Goal: Check status: Check status

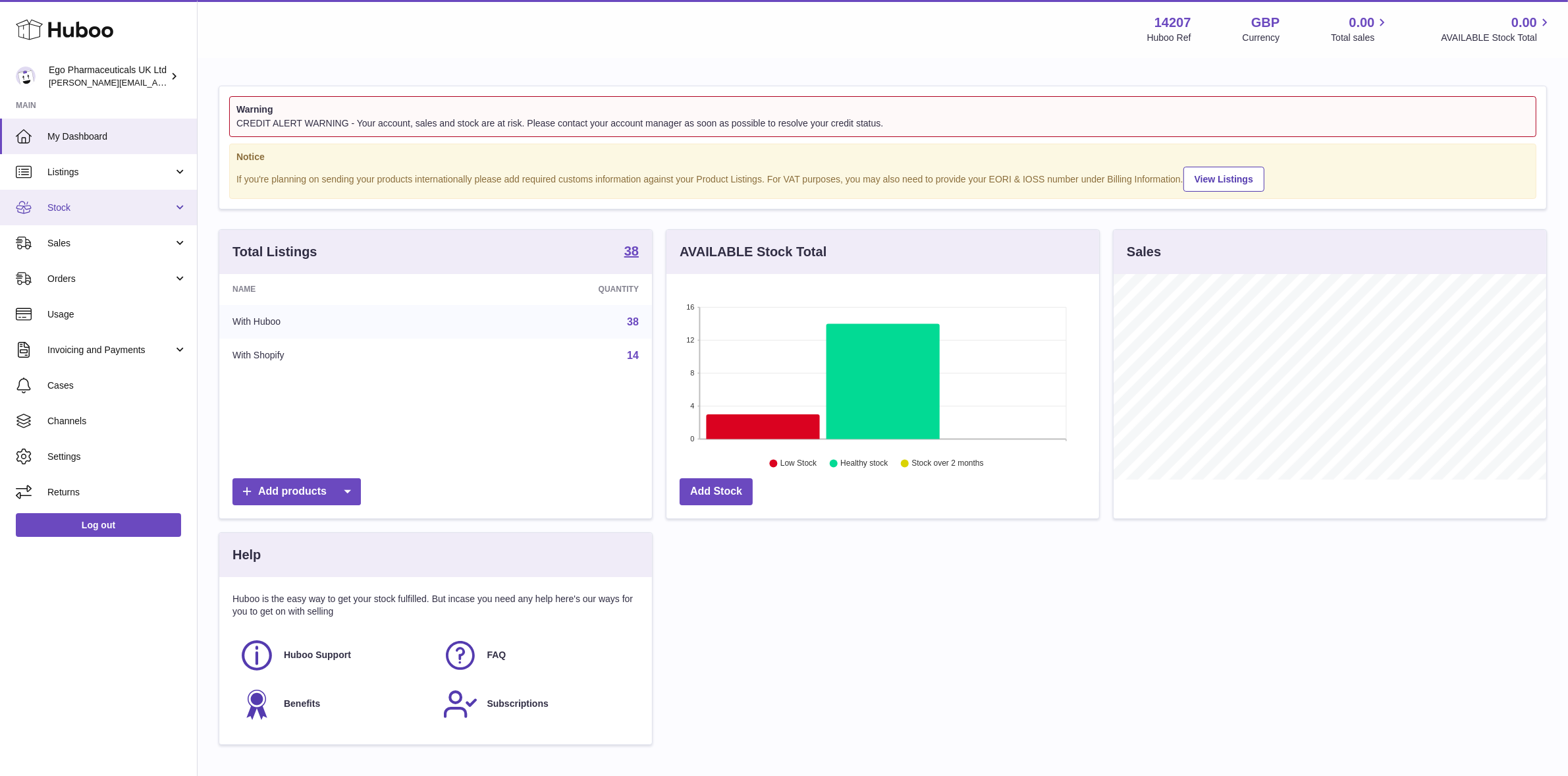
click at [50, 209] on span "Stock" at bounding box center [110, 207] width 126 height 12
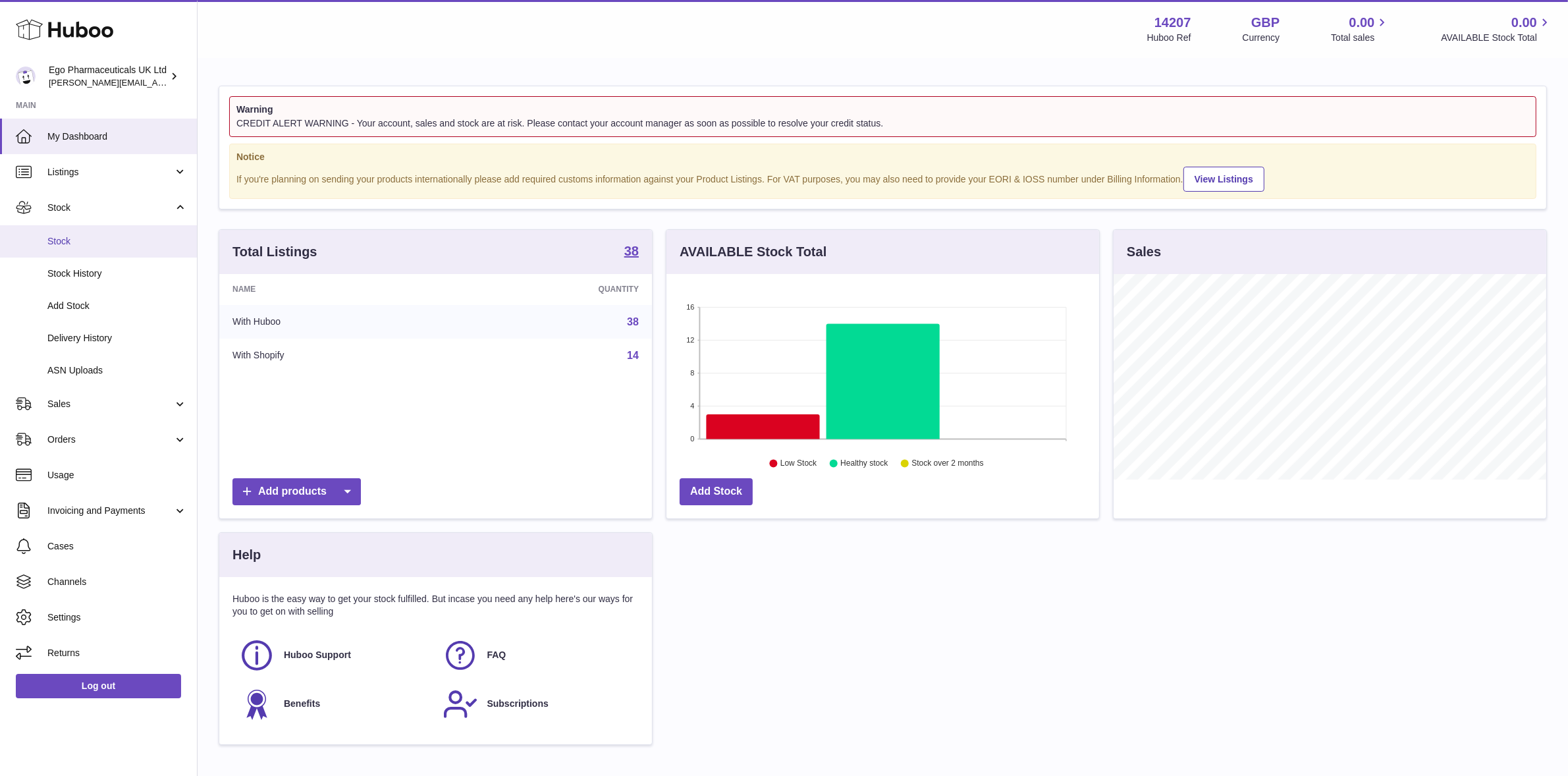
click at [51, 239] on span "Stock" at bounding box center [117, 241] width 139 height 12
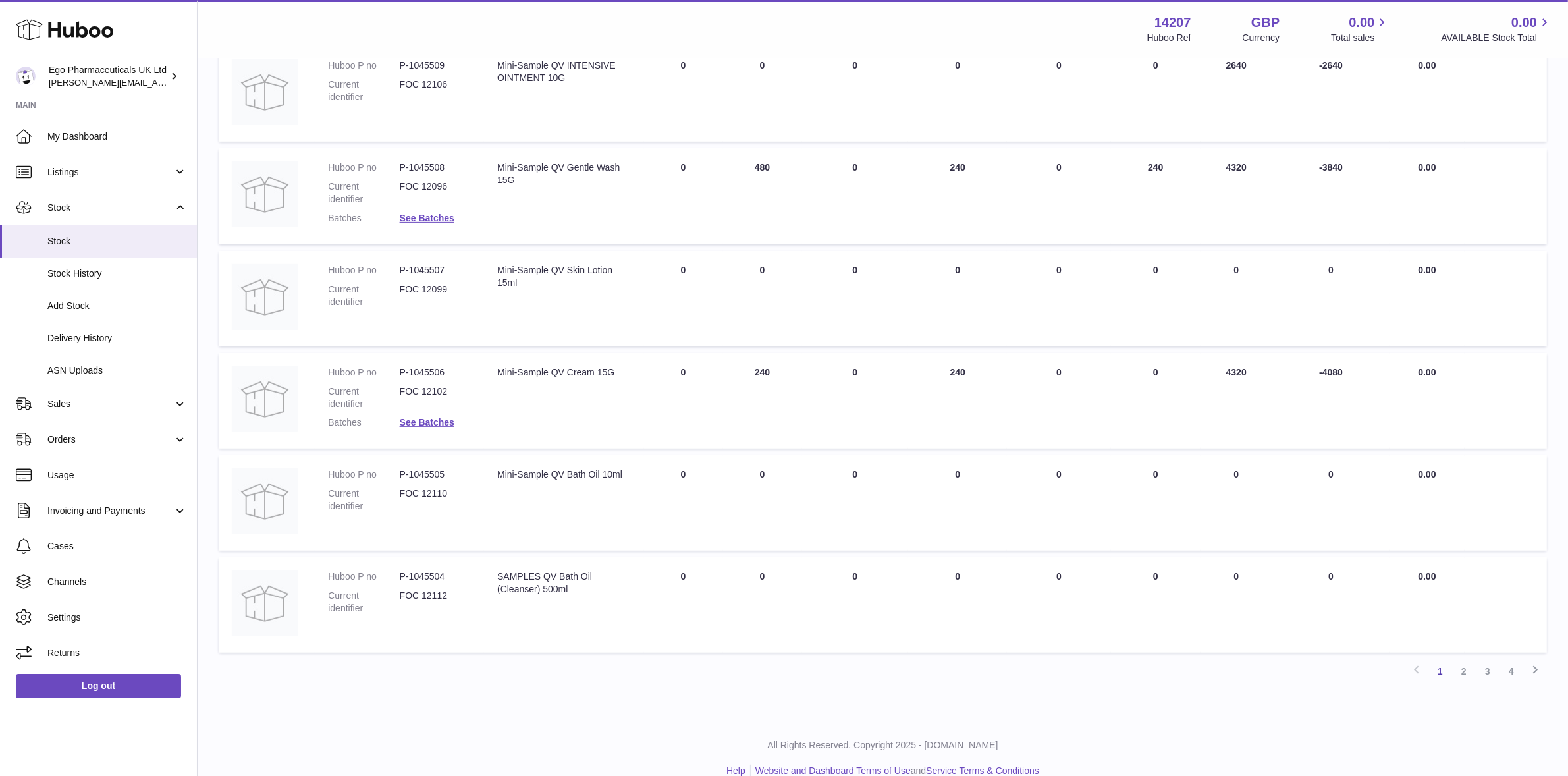
scroll to position [646, 0]
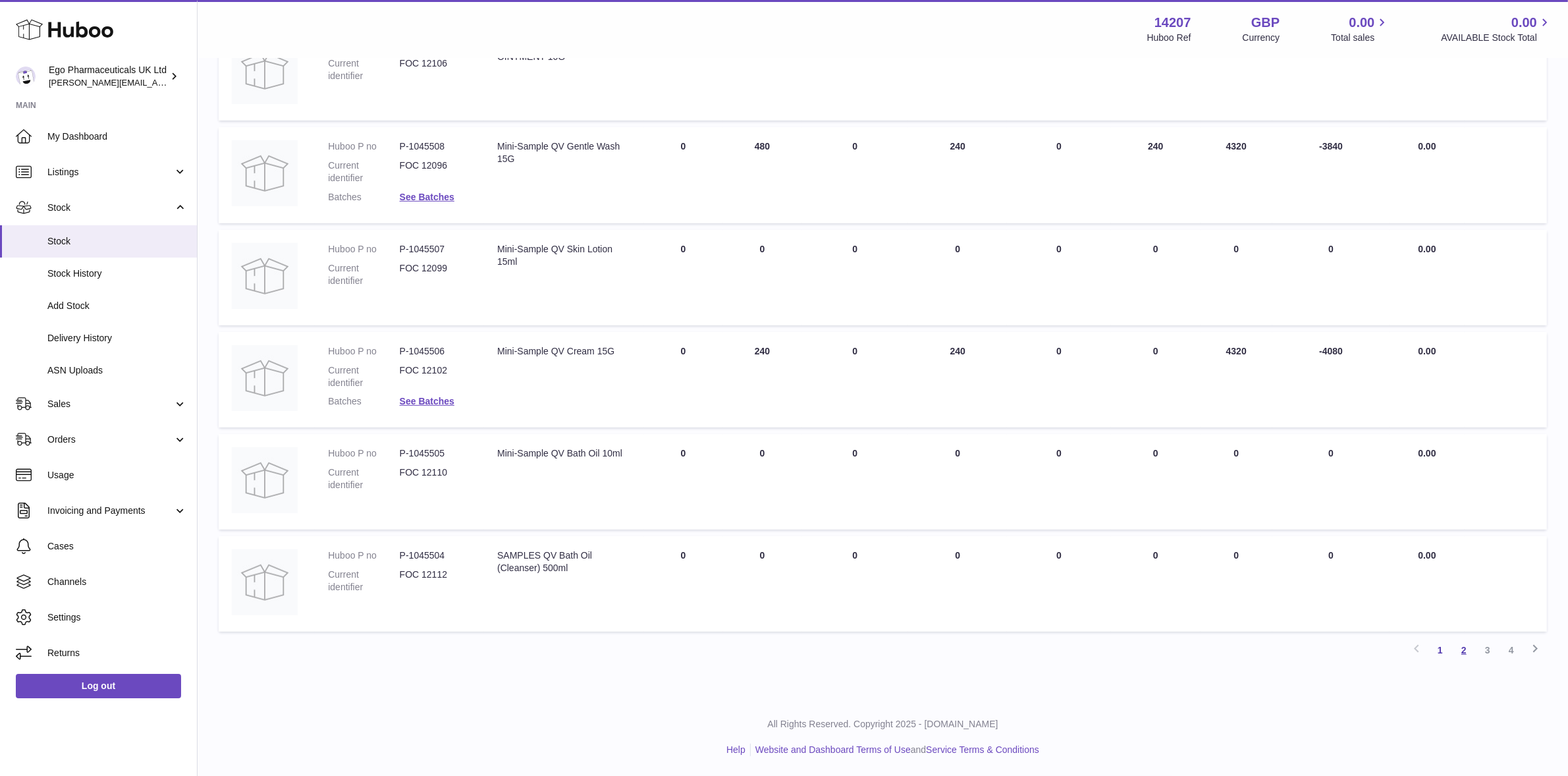
click at [1463, 650] on link "2" at bounding box center [1464, 650] width 24 height 24
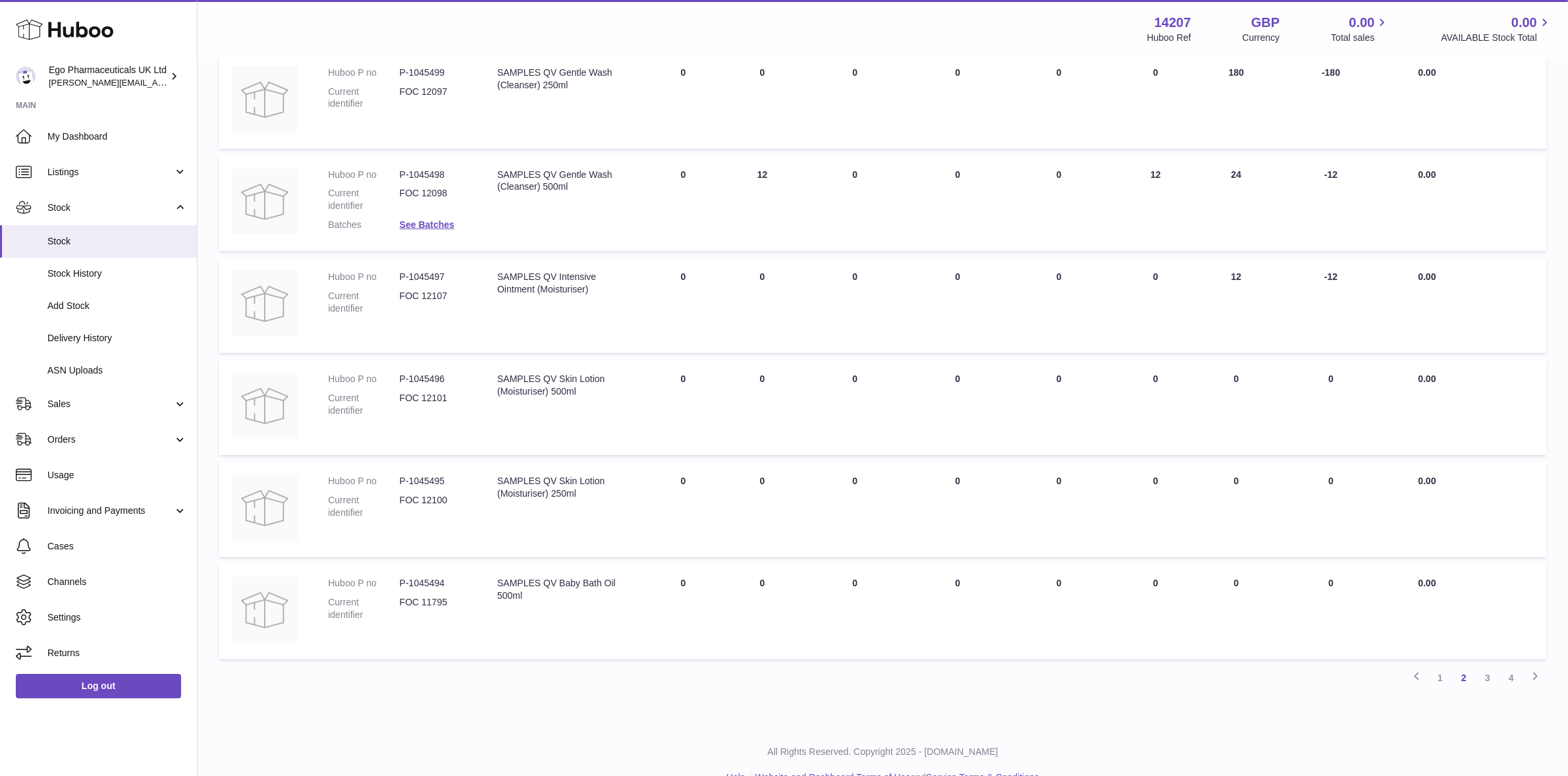
scroll to position [636, 0]
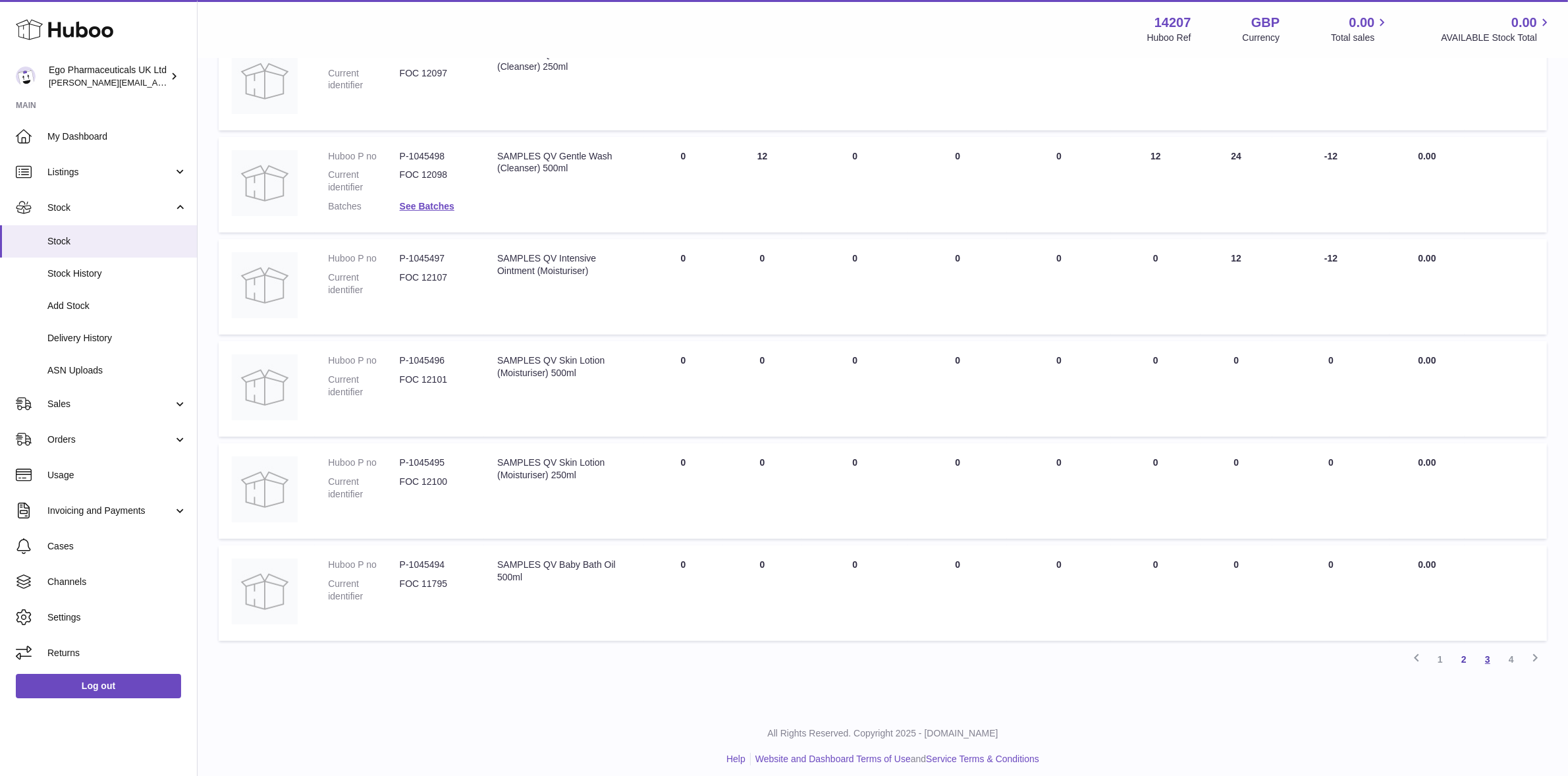
click at [1482, 659] on link "3" at bounding box center [1488, 659] width 24 height 24
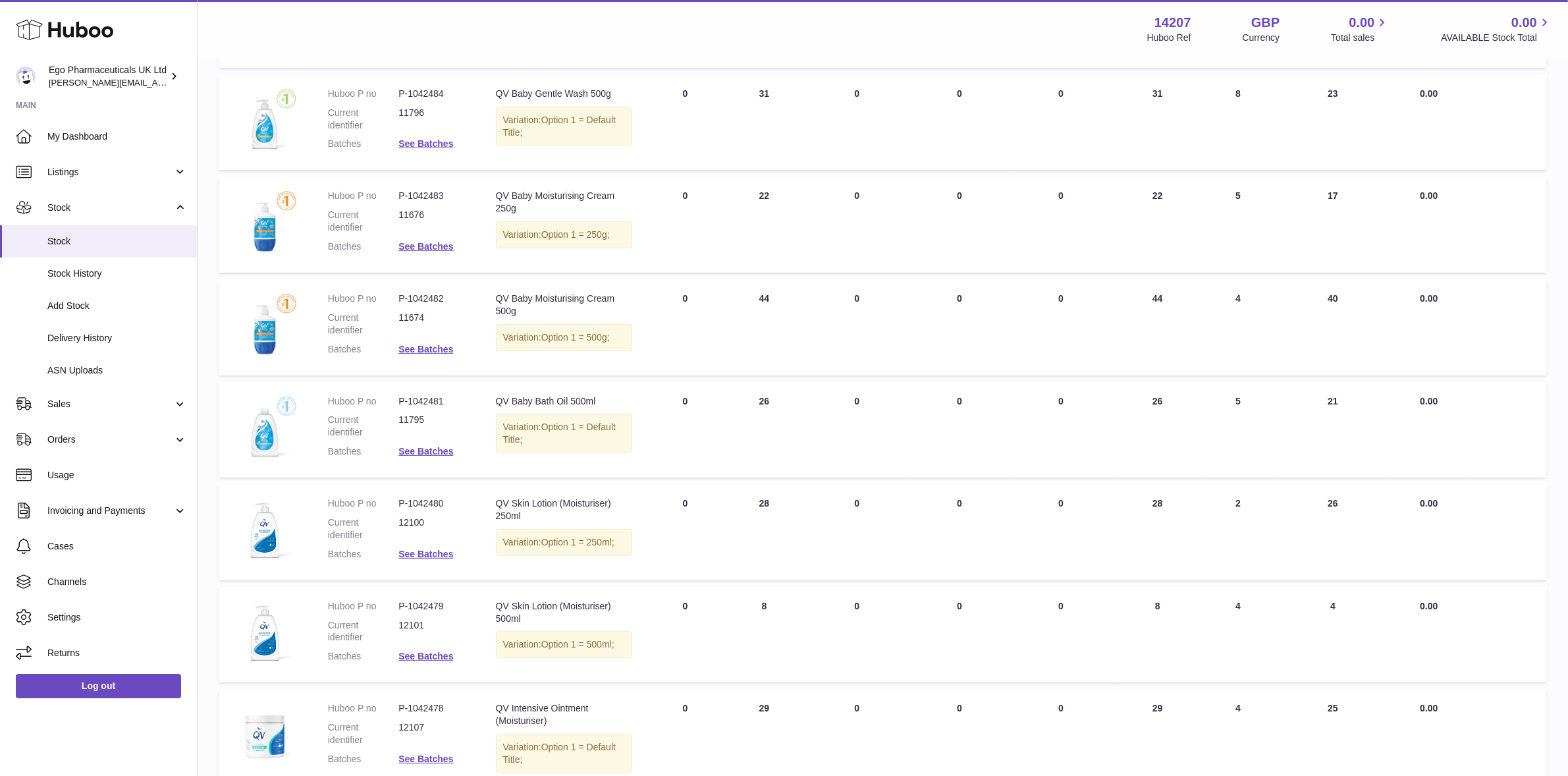
scroll to position [655, 0]
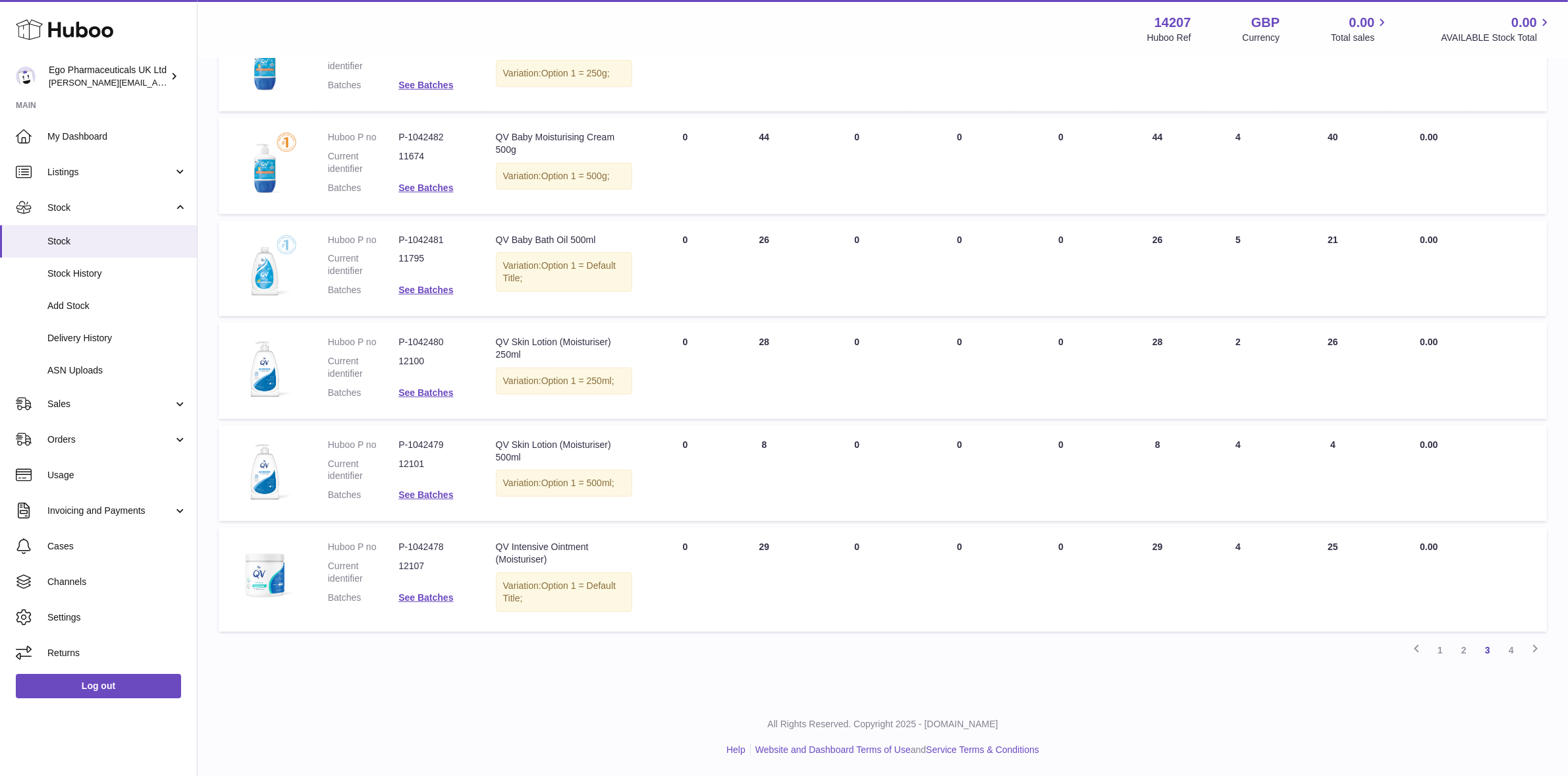
click at [1436, 650] on link "1" at bounding box center [1440, 650] width 24 height 24
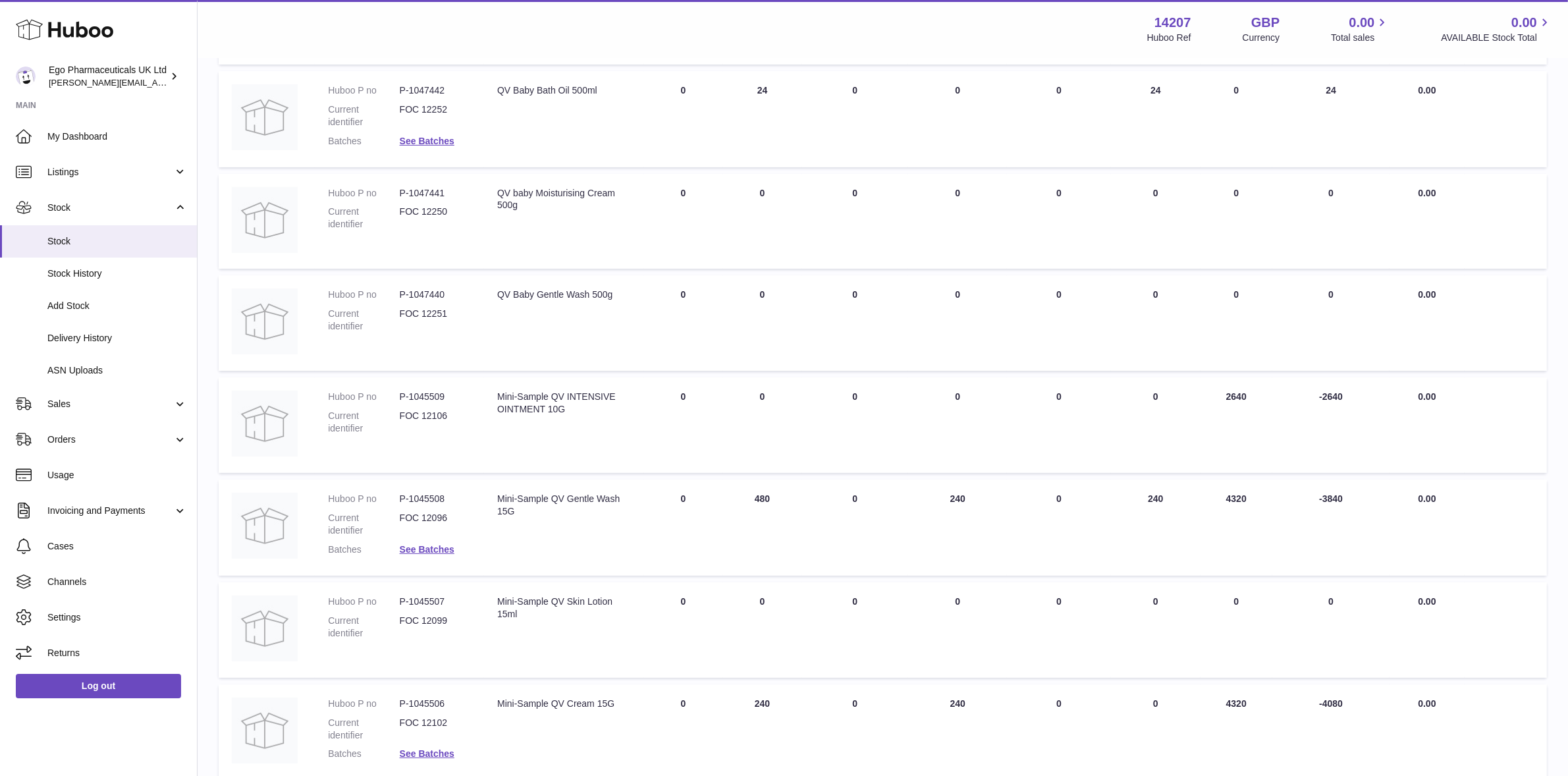
scroll to position [306, 0]
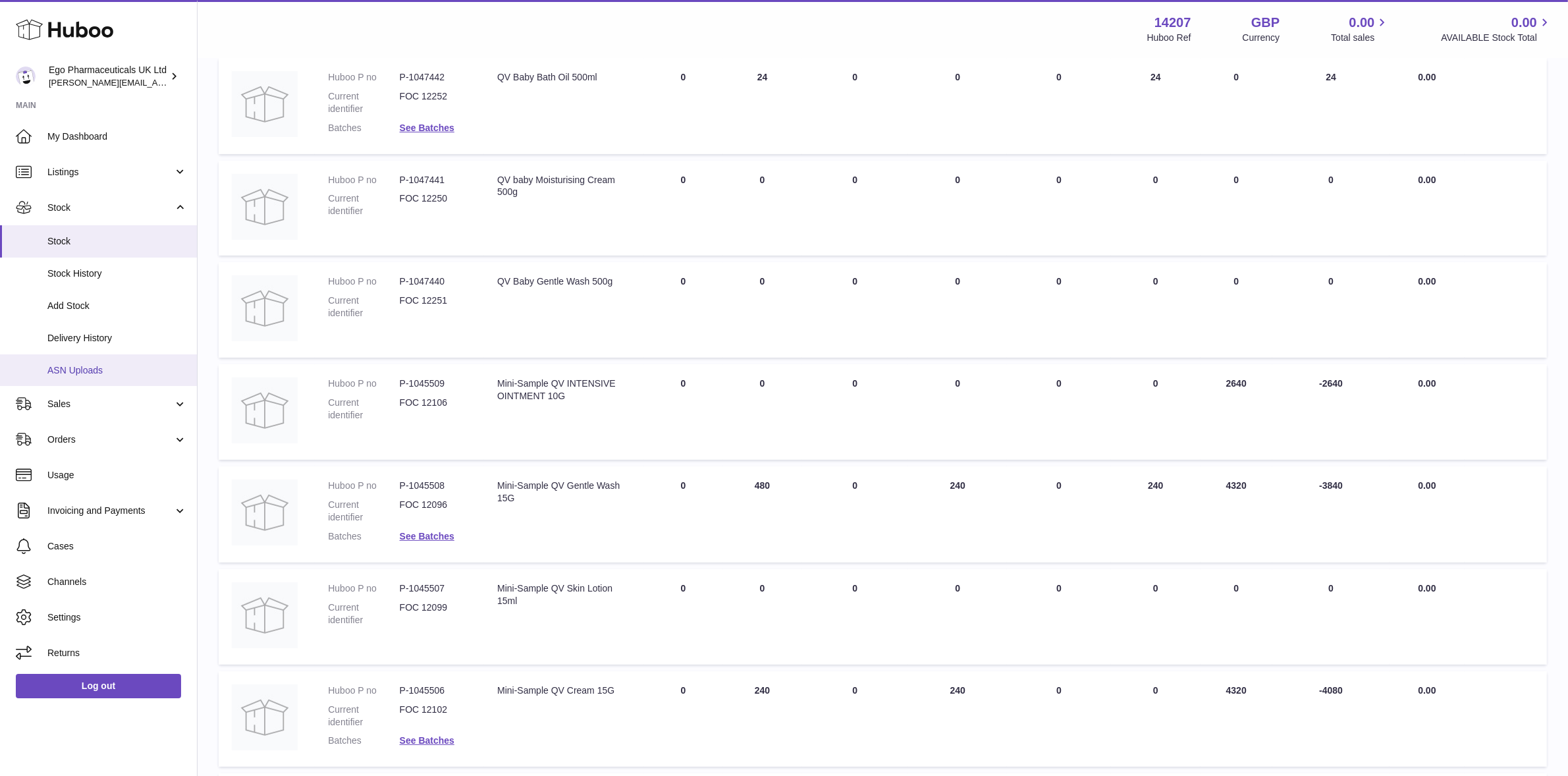
click at [73, 369] on span "ASN Uploads" at bounding box center [117, 370] width 139 height 12
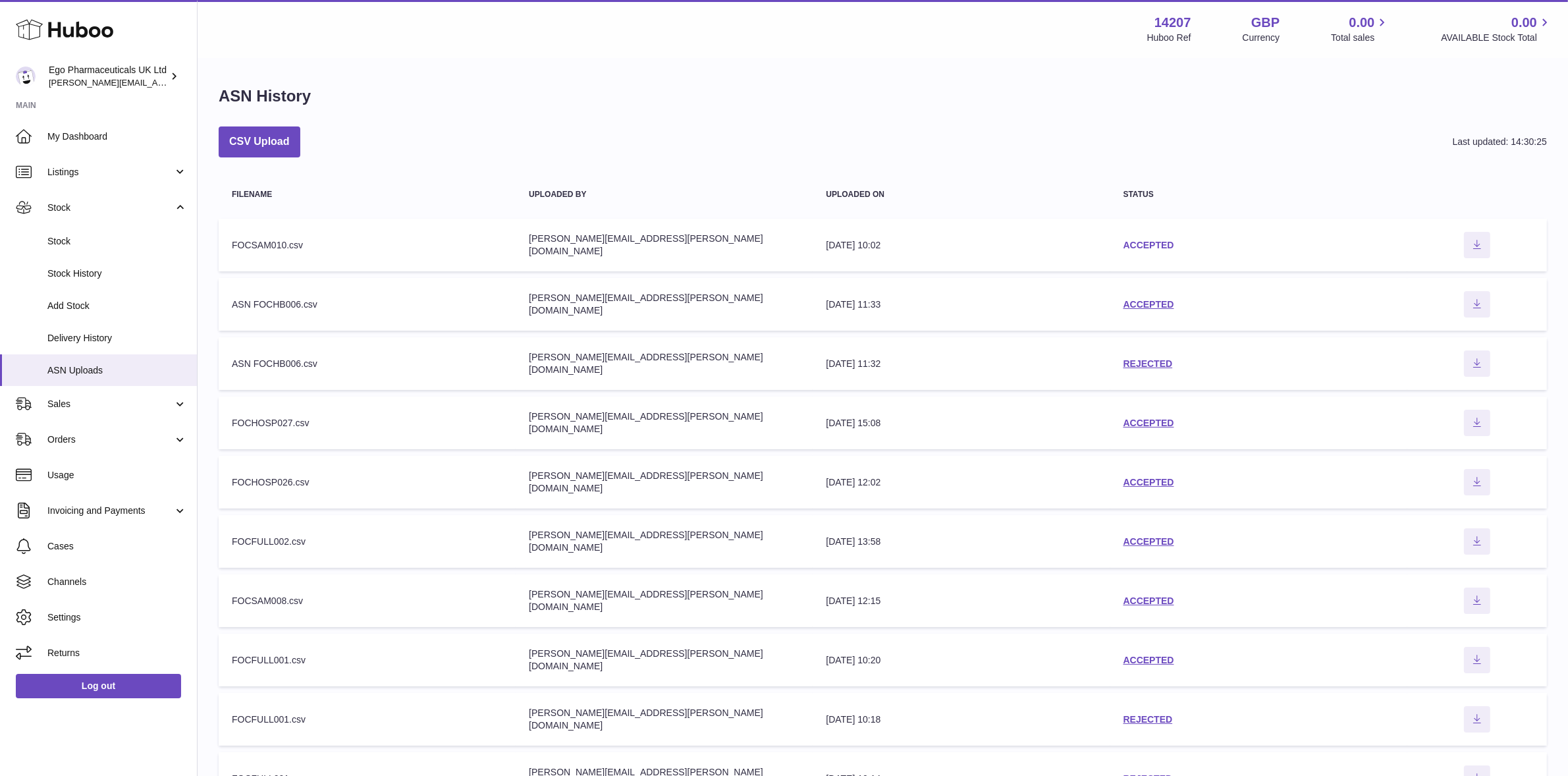
click at [1156, 246] on link "ACCEPTED" at bounding box center [1149, 245] width 51 height 11
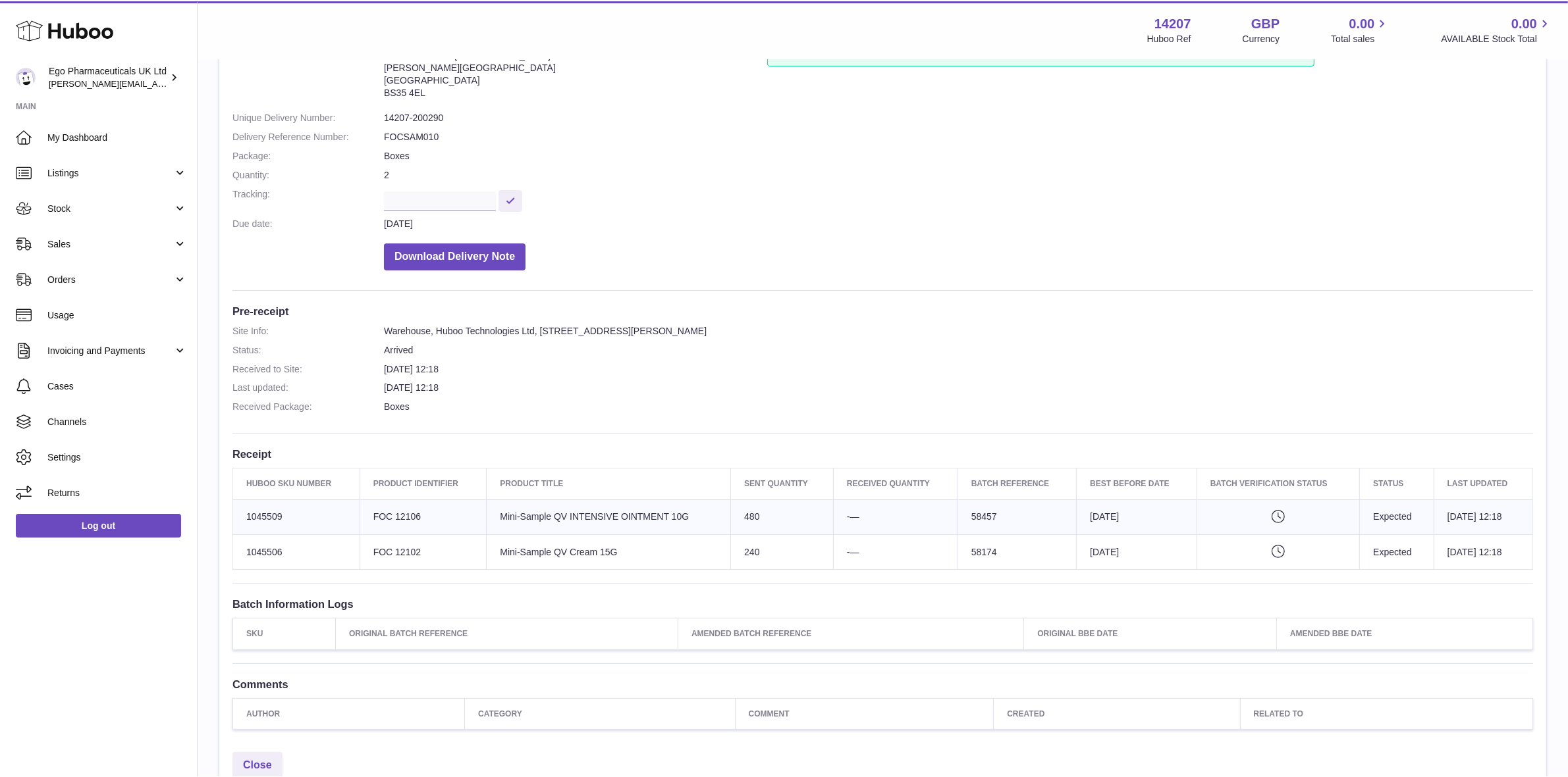
scroll to position [83, 0]
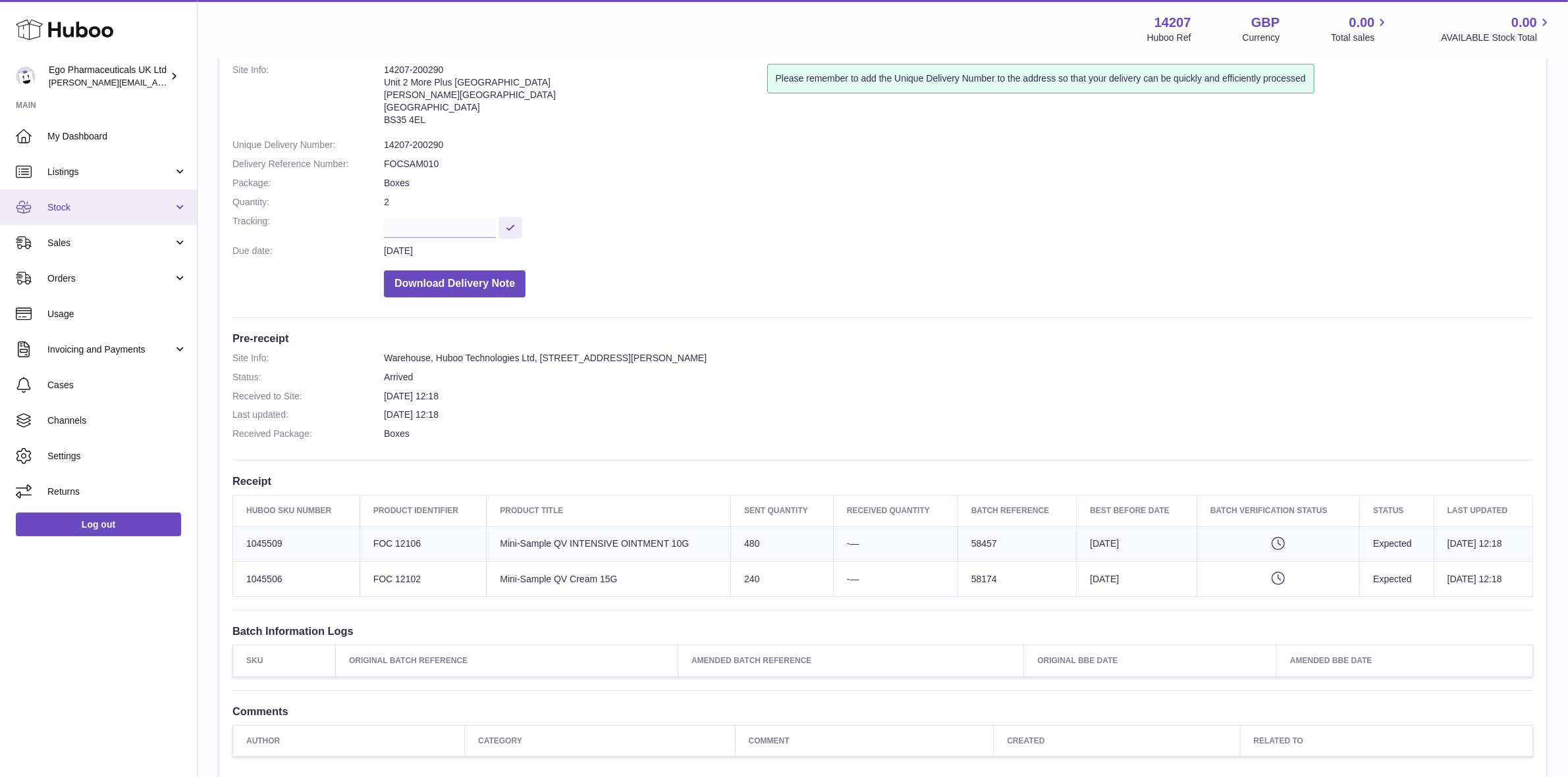
click at [61, 208] on span "Stock" at bounding box center [110, 207] width 126 height 12
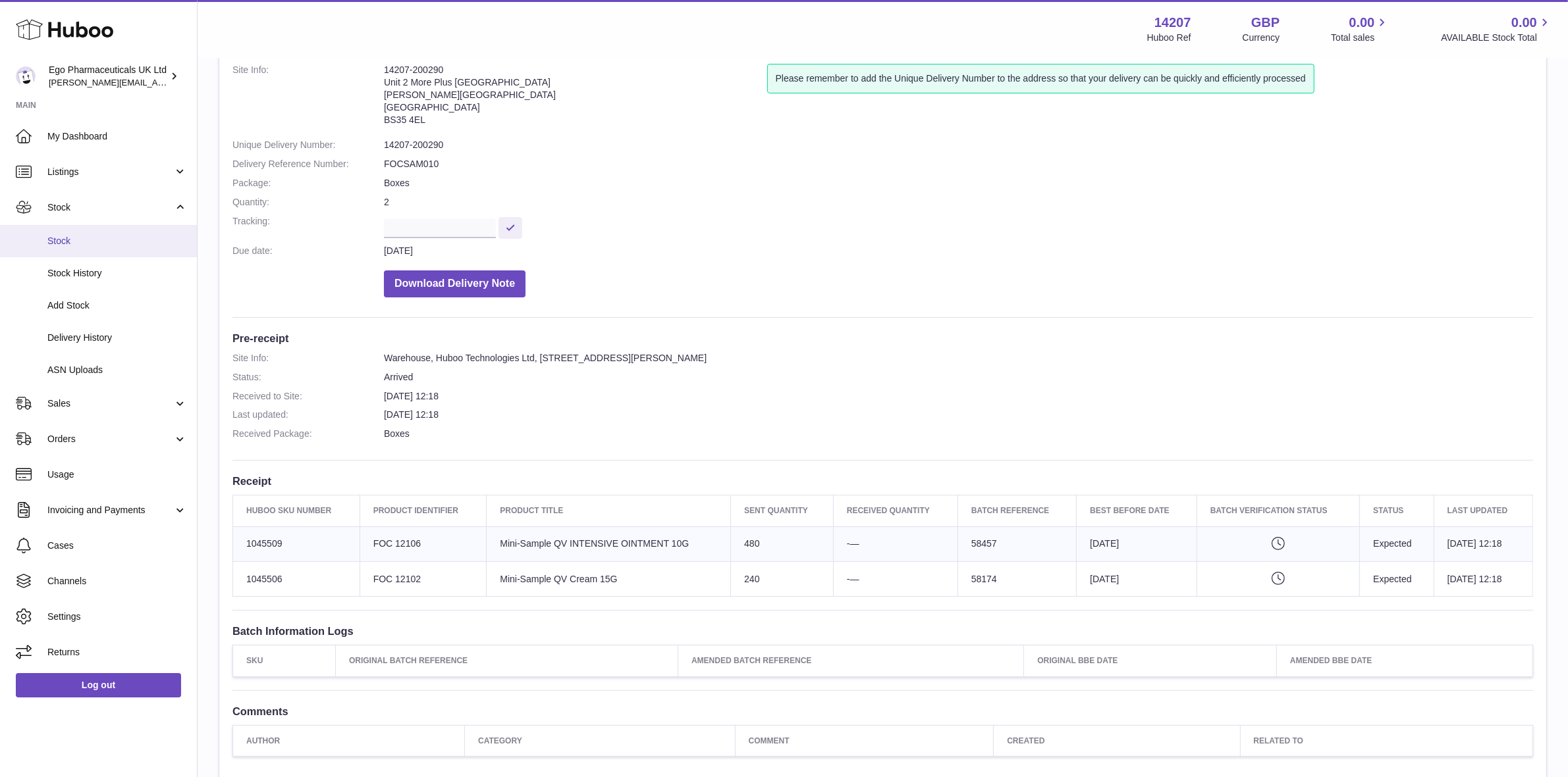
click at [54, 242] on span "Stock" at bounding box center [117, 241] width 139 height 12
